Goal: Task Accomplishment & Management: Use online tool/utility

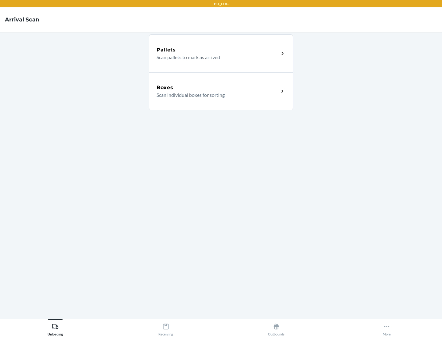
click at [218, 88] on div "Boxes" at bounding box center [217, 87] width 122 height 7
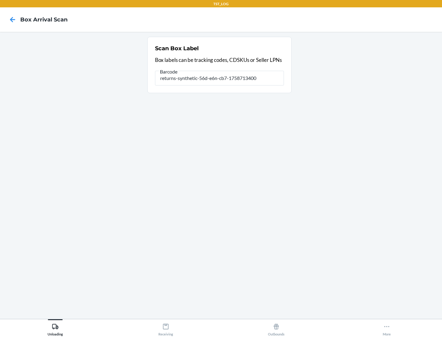
type input "returns-synthetic-56d-e6n-cb7-1758713400"
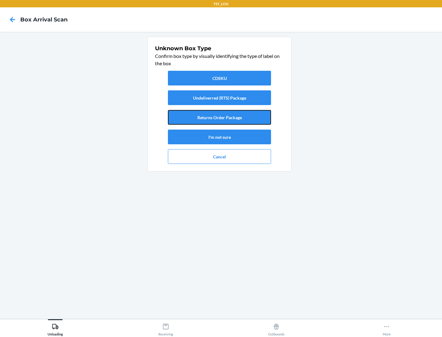
click at [219, 117] on button "Returns Order Package" at bounding box center [219, 117] width 103 height 15
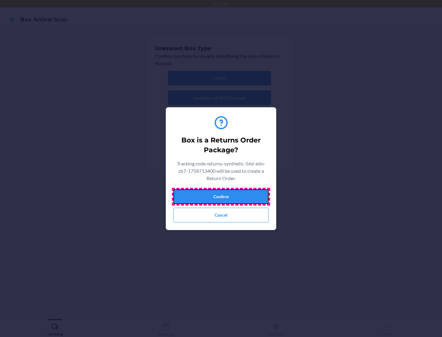
click at [221, 197] on button "Confirm" at bounding box center [220, 197] width 95 height 15
